Goal: Task Accomplishment & Management: Use online tool/utility

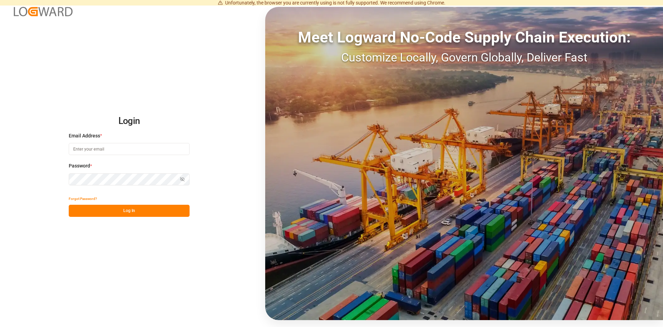
click at [110, 147] on input at bounding box center [129, 149] width 121 height 12
type input "[PERSON_NAME][EMAIL_ADDRESS][DOMAIN_NAME]"
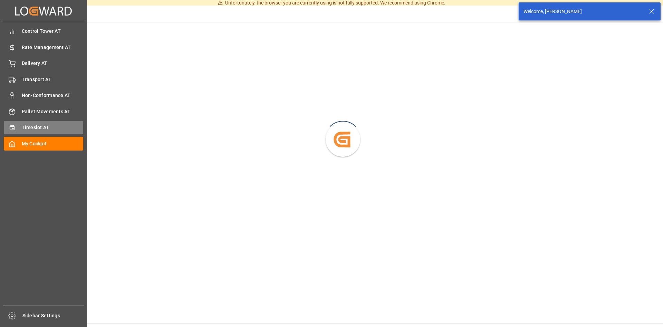
click at [18, 132] on div "Timeslot AT Timeslot AT" at bounding box center [43, 127] width 79 height 13
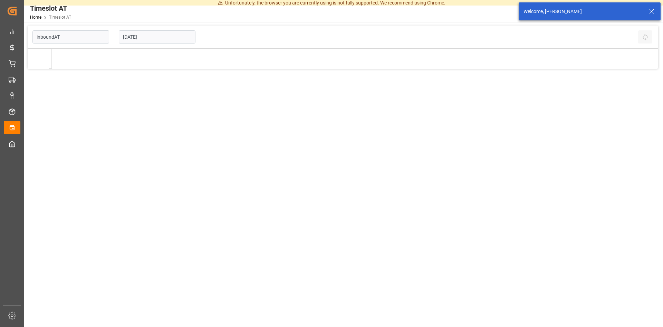
type input "Inbound AT"
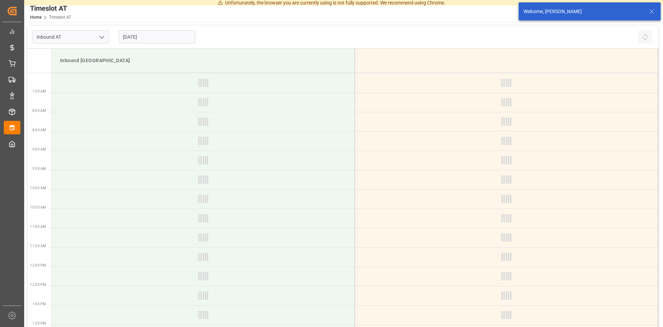
click at [178, 37] on input "[DATE]" at bounding box center [157, 36] width 77 height 13
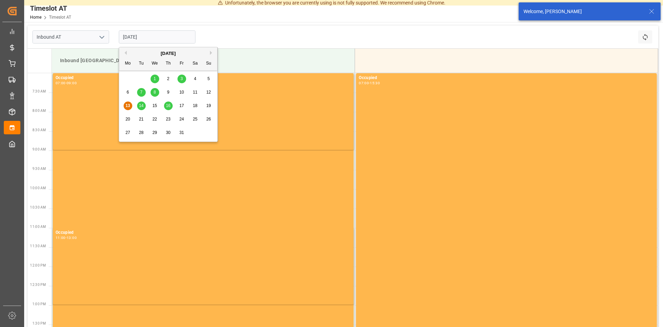
click at [142, 105] on span "14" at bounding box center [141, 105] width 4 height 5
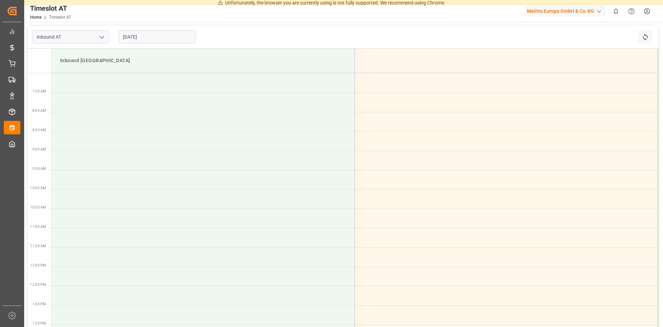
click at [158, 36] on input "[DATE]" at bounding box center [157, 36] width 77 height 13
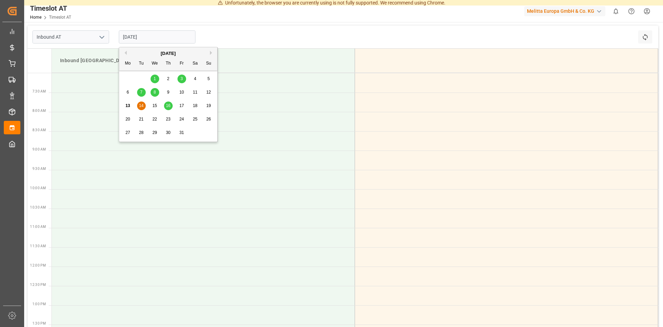
click at [139, 105] on div "14" at bounding box center [141, 106] width 9 height 8
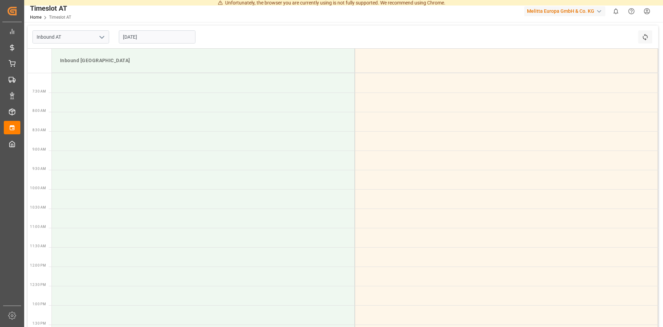
click at [166, 36] on input "[DATE]" at bounding box center [157, 36] width 77 height 13
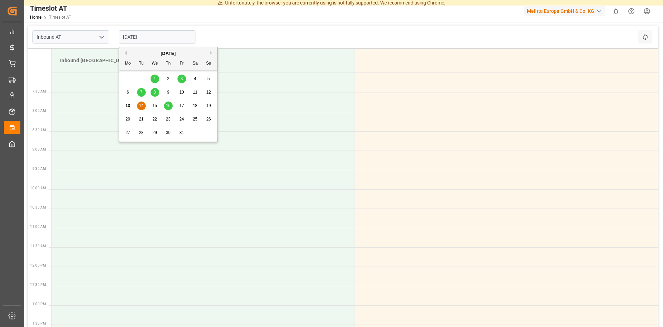
click at [127, 104] on span "13" at bounding box center [127, 105] width 4 height 5
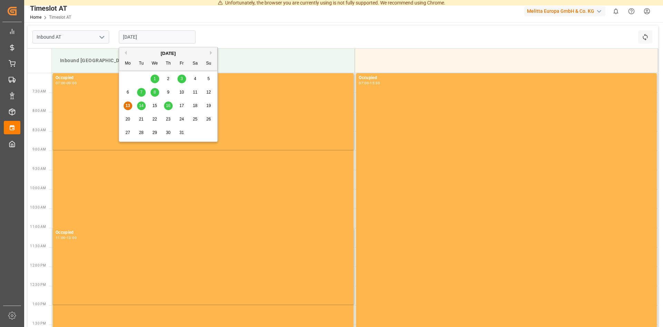
click at [155, 40] on input "[DATE]" at bounding box center [157, 36] width 77 height 13
click at [140, 105] on span "14" at bounding box center [141, 105] width 4 height 5
type input "[DATE]"
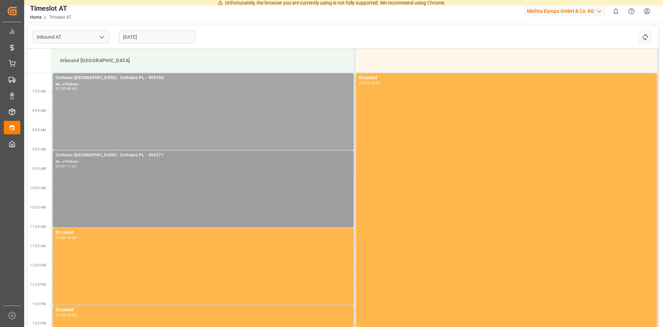
click at [135, 178] on div "Cofresco [GEOGRAPHIC_DATA] - Cofresco PL - 490271 No. of Pallets - 09:00 - 11:00" at bounding box center [203, 189] width 295 height 74
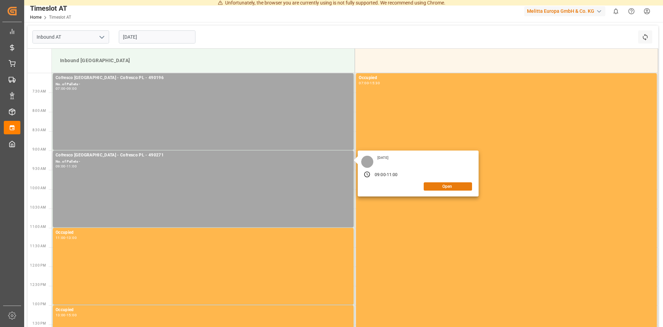
click at [453, 186] on button "Open" at bounding box center [448, 186] width 48 height 8
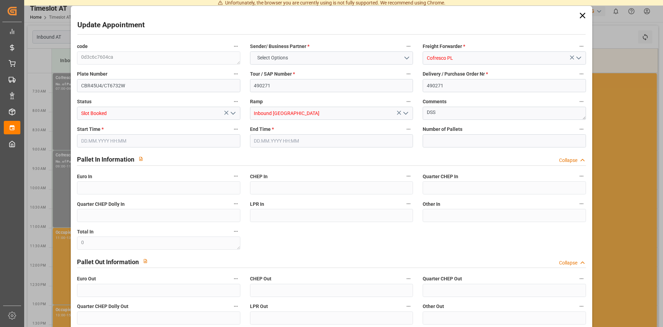
type input "0"
type input "[DATE] 09:00"
type input "[DATE] 11:00"
type input "[DATE] 08:10"
click at [582, 16] on icon at bounding box center [583, 16] width 6 height 6
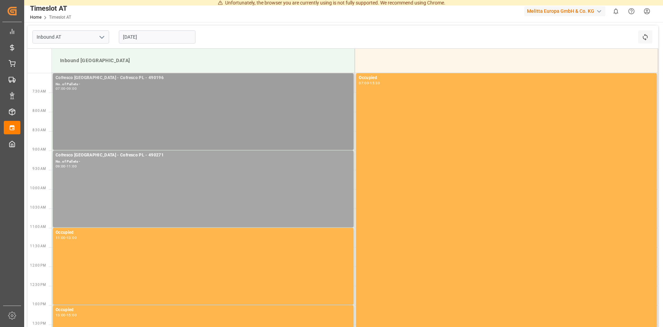
click at [165, 115] on div "Cofresco [GEOGRAPHIC_DATA] - Cofresco PL - 490196 No. of Pallets - 07:00 - 09:00" at bounding box center [203, 112] width 295 height 74
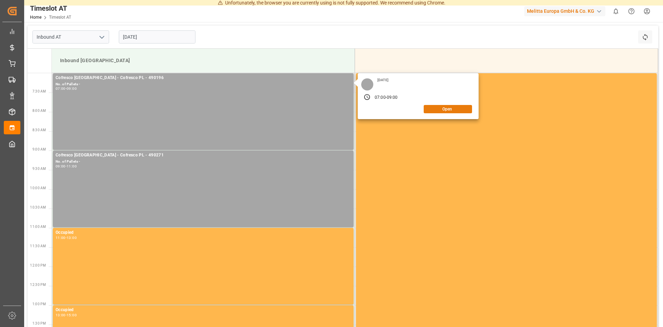
click at [437, 109] on button "Open" at bounding box center [448, 109] width 48 height 8
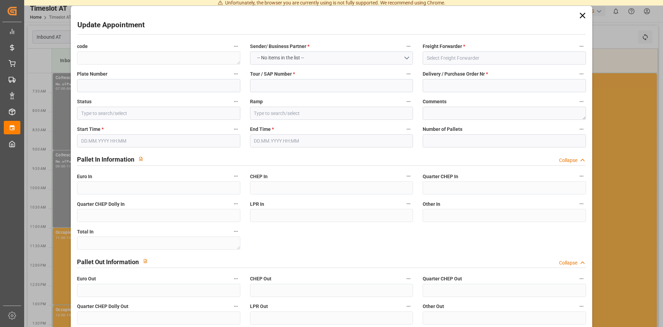
type textarea "3d8d5f84217f"
type input "Cofresco PL"
type input "490196"
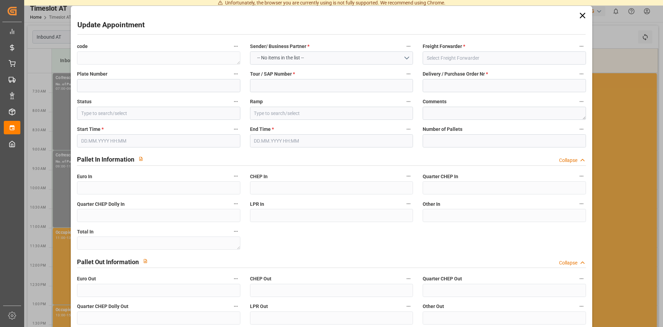
type input "Slot Booked"
type input "Inbound [GEOGRAPHIC_DATA]"
type textarea "DSS"
type textarea "0"
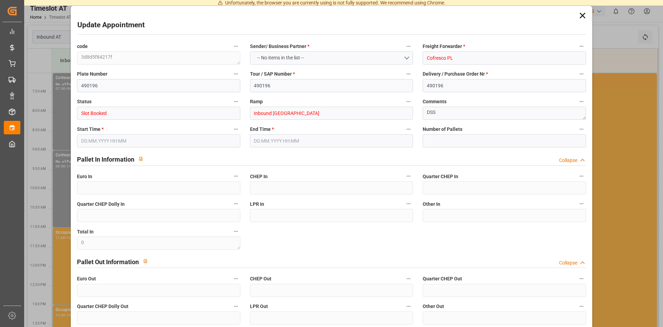
type input "0"
type input "[DATE] 07:00"
type input "[DATE] 09:00"
type input "[DATE] 09:12"
drag, startPoint x: 144, startPoint y: 87, endPoint x: 15, endPoint y: 87, distance: 129.2
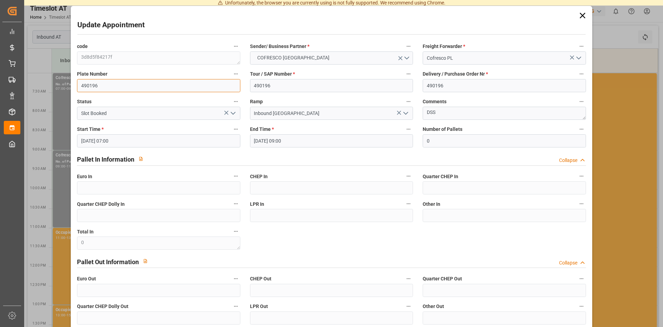
click at [77, 87] on input "490196" at bounding box center [158, 85] width 163 height 13
click at [150, 86] on input at bounding box center [158, 85] width 163 height 13
click at [110, 86] on input at bounding box center [158, 85] width 163 height 13
paste input "WGM9049L/CT234CW"
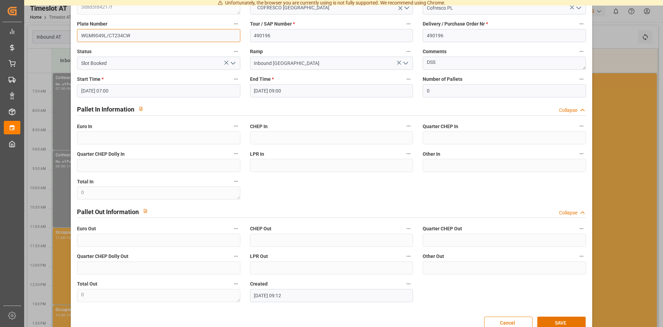
scroll to position [65, 0]
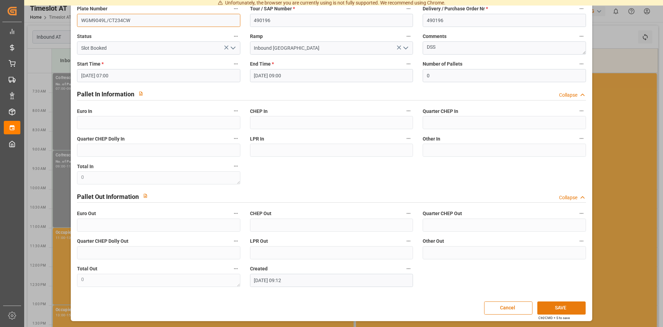
type input "WGM9049L/CT234CW"
click at [553, 307] on button "SAVE" at bounding box center [561, 308] width 48 height 13
